Goal: Information Seeking & Learning: Check status

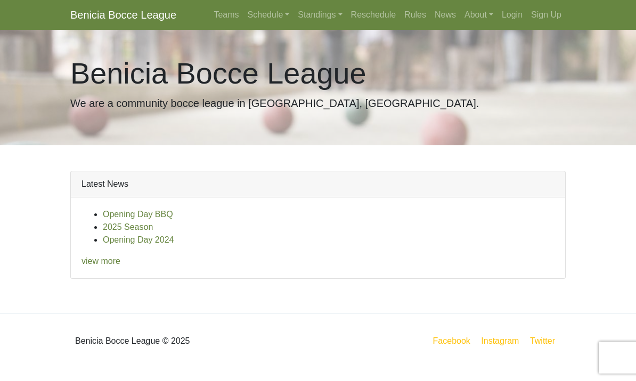
scroll to position [1, 0]
click at [269, 20] on link "Schedule" at bounding box center [268, 14] width 51 height 21
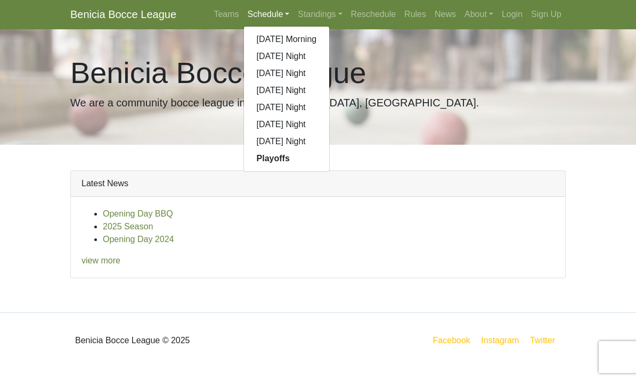
click at [257, 162] on strong "Playoffs" at bounding box center [273, 158] width 33 height 9
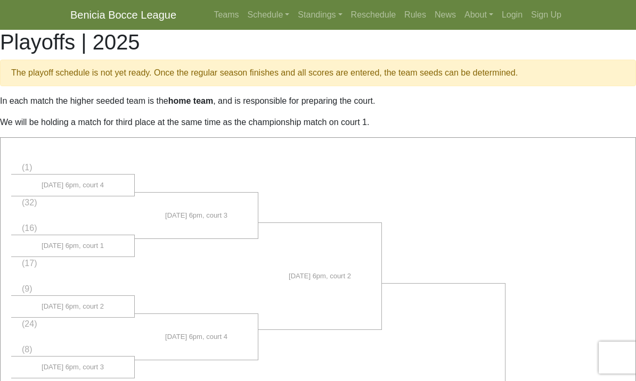
click at [323, 20] on link "Standings" at bounding box center [319, 14] width 53 height 21
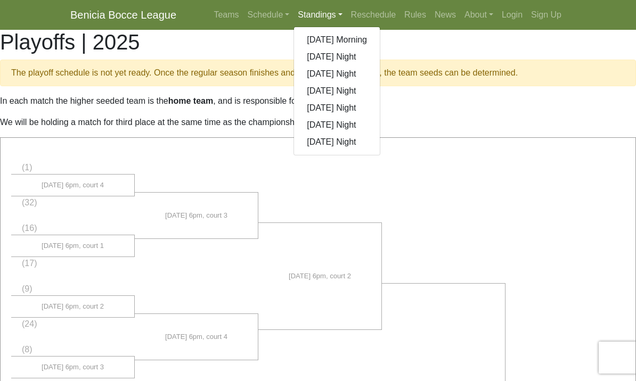
click at [308, 63] on link "[DATE] Night" at bounding box center [337, 56] width 86 height 17
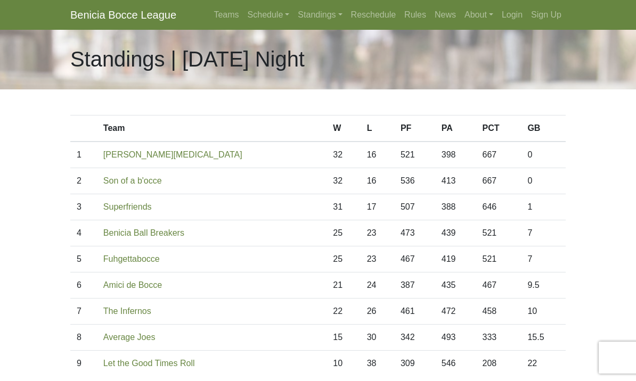
click at [309, 19] on link "Standings" at bounding box center [319, 14] width 53 height 21
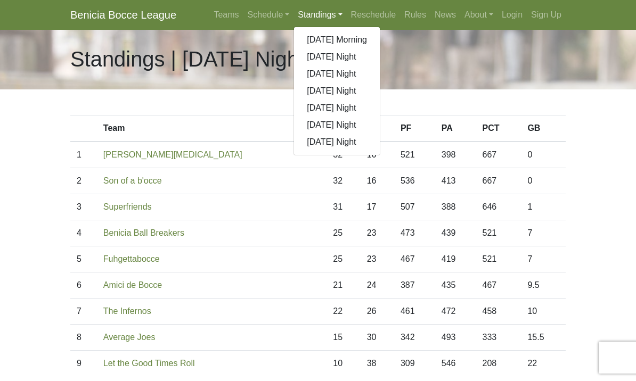
click at [312, 81] on link "[DATE] Night" at bounding box center [337, 73] width 86 height 17
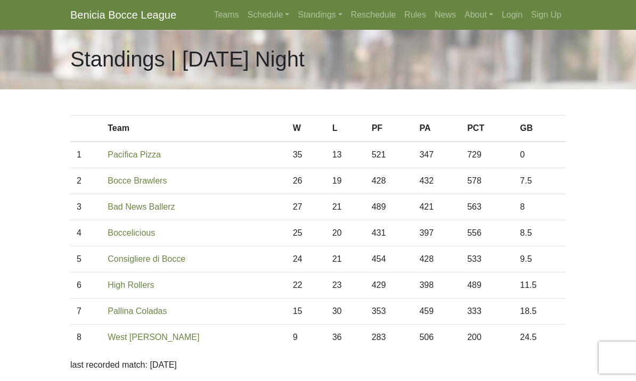
click at [306, 18] on link "Standings" at bounding box center [319, 14] width 53 height 21
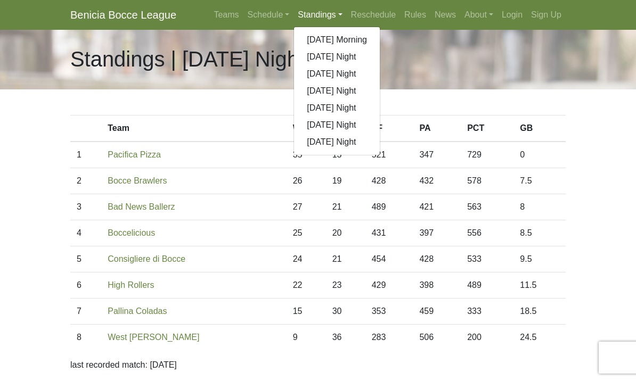
click at [305, 95] on link "[DATE] Night" at bounding box center [337, 91] width 86 height 17
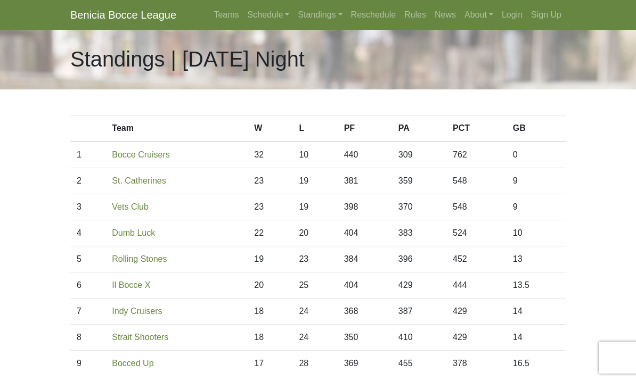
click at [318, 13] on link "Standings" at bounding box center [319, 14] width 53 height 21
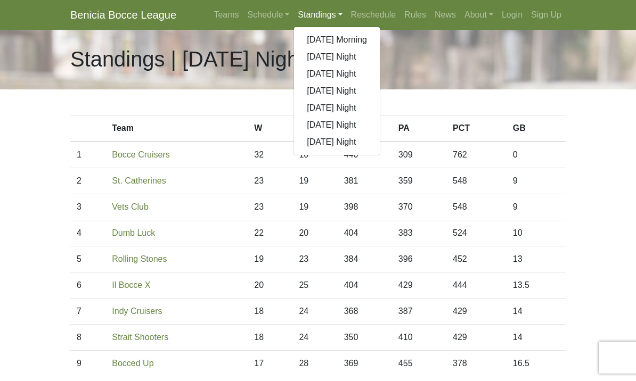
click at [308, 106] on link "[DATE] Night" at bounding box center [337, 108] width 86 height 17
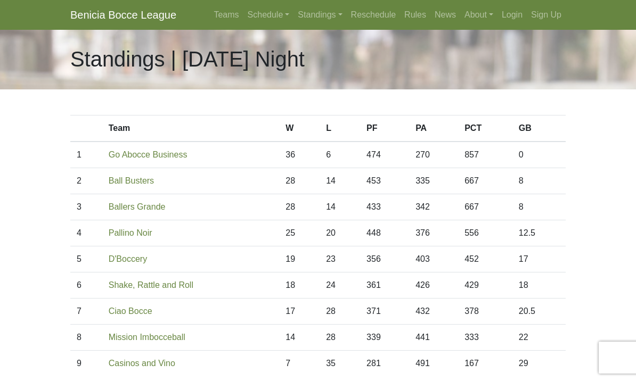
click at [311, 14] on link "Standings" at bounding box center [319, 14] width 53 height 21
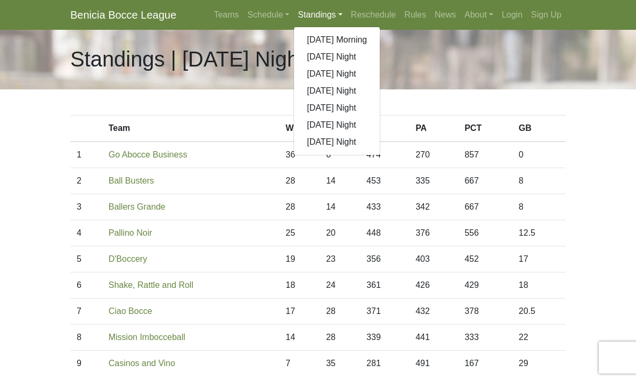
click at [315, 128] on link "[DATE] Night" at bounding box center [337, 125] width 86 height 17
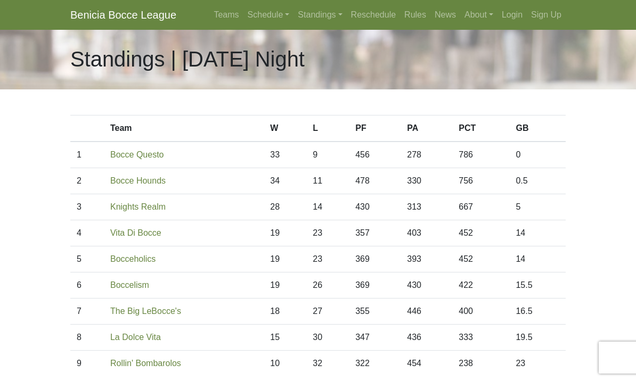
click at [310, 18] on link "Standings" at bounding box center [319, 14] width 53 height 21
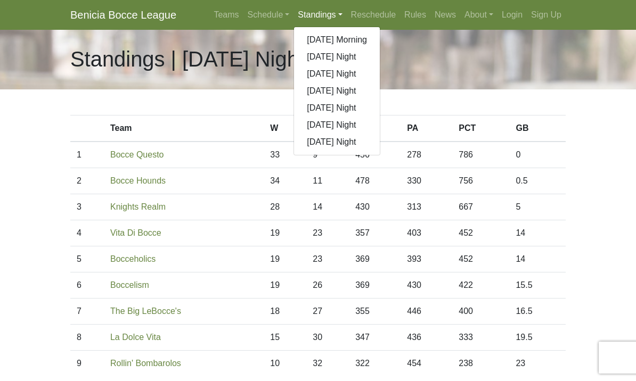
click at [312, 144] on link "[DATE] Night" at bounding box center [337, 142] width 86 height 17
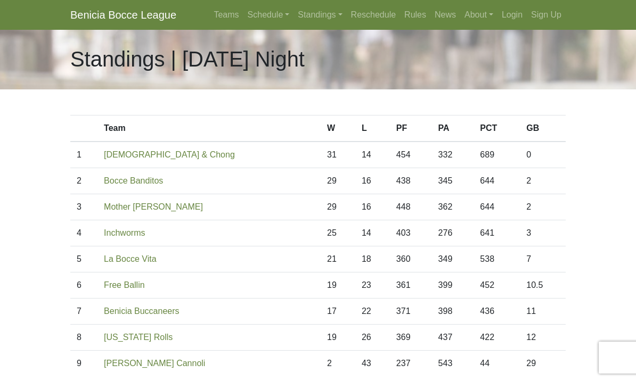
click at [312, 17] on link "Standings" at bounding box center [319, 14] width 53 height 21
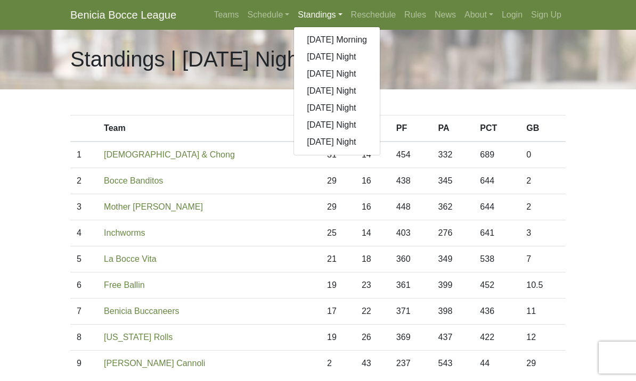
click at [313, 42] on link "[DATE] Morning" at bounding box center [337, 39] width 86 height 17
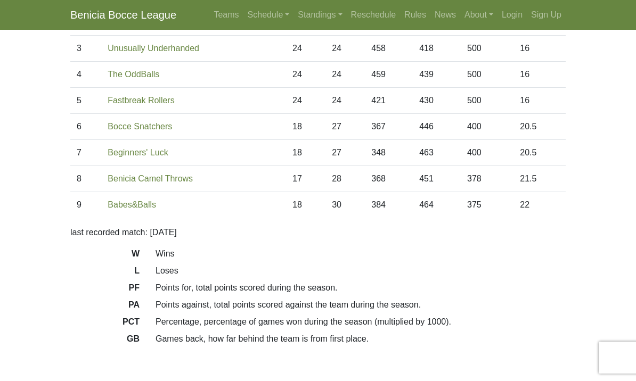
scroll to position [180, 0]
